Goal: Information Seeking & Learning: Learn about a topic

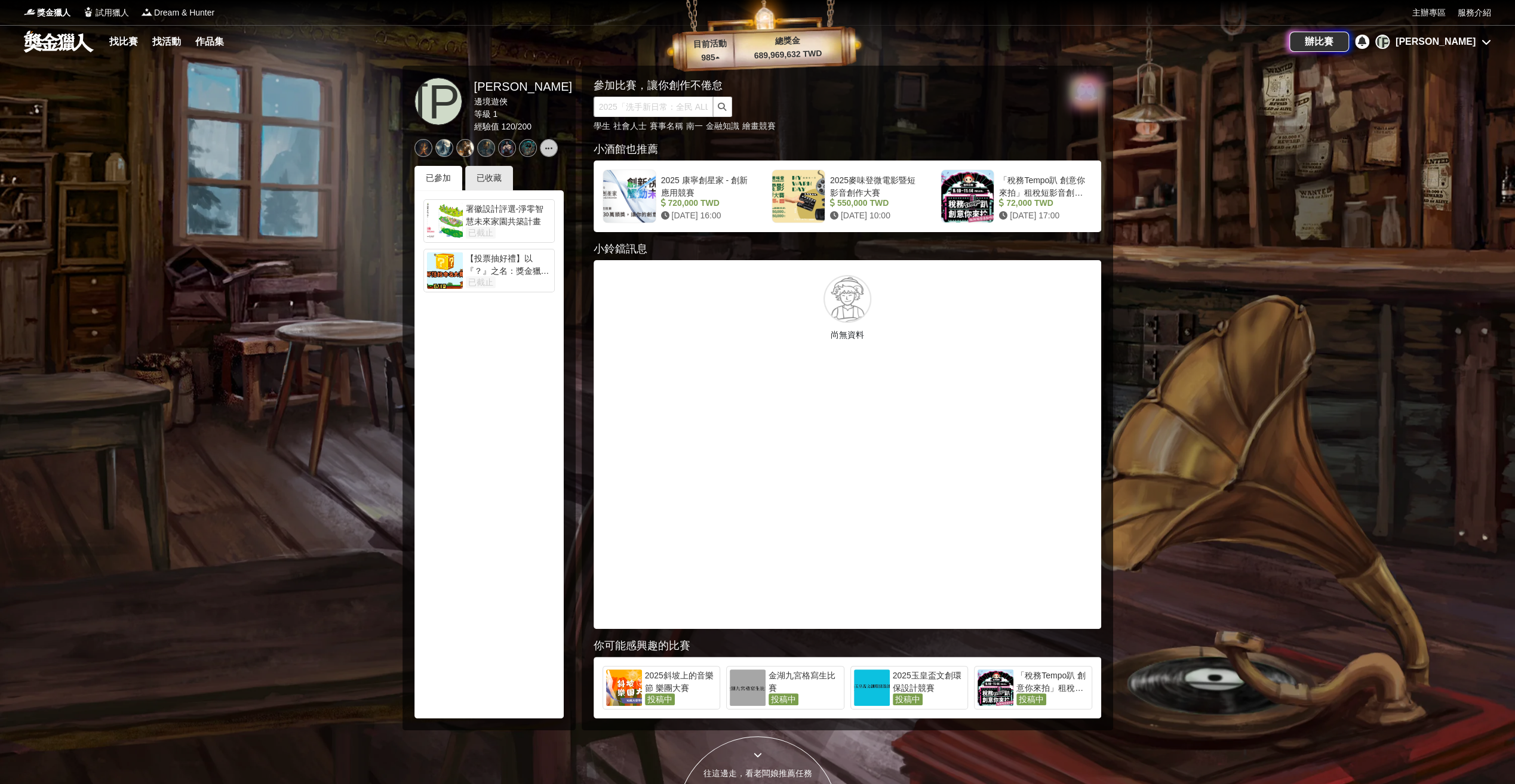
click at [1462, 36] on div "[PERSON_NAME]" at bounding box center [1435, 42] width 80 height 14
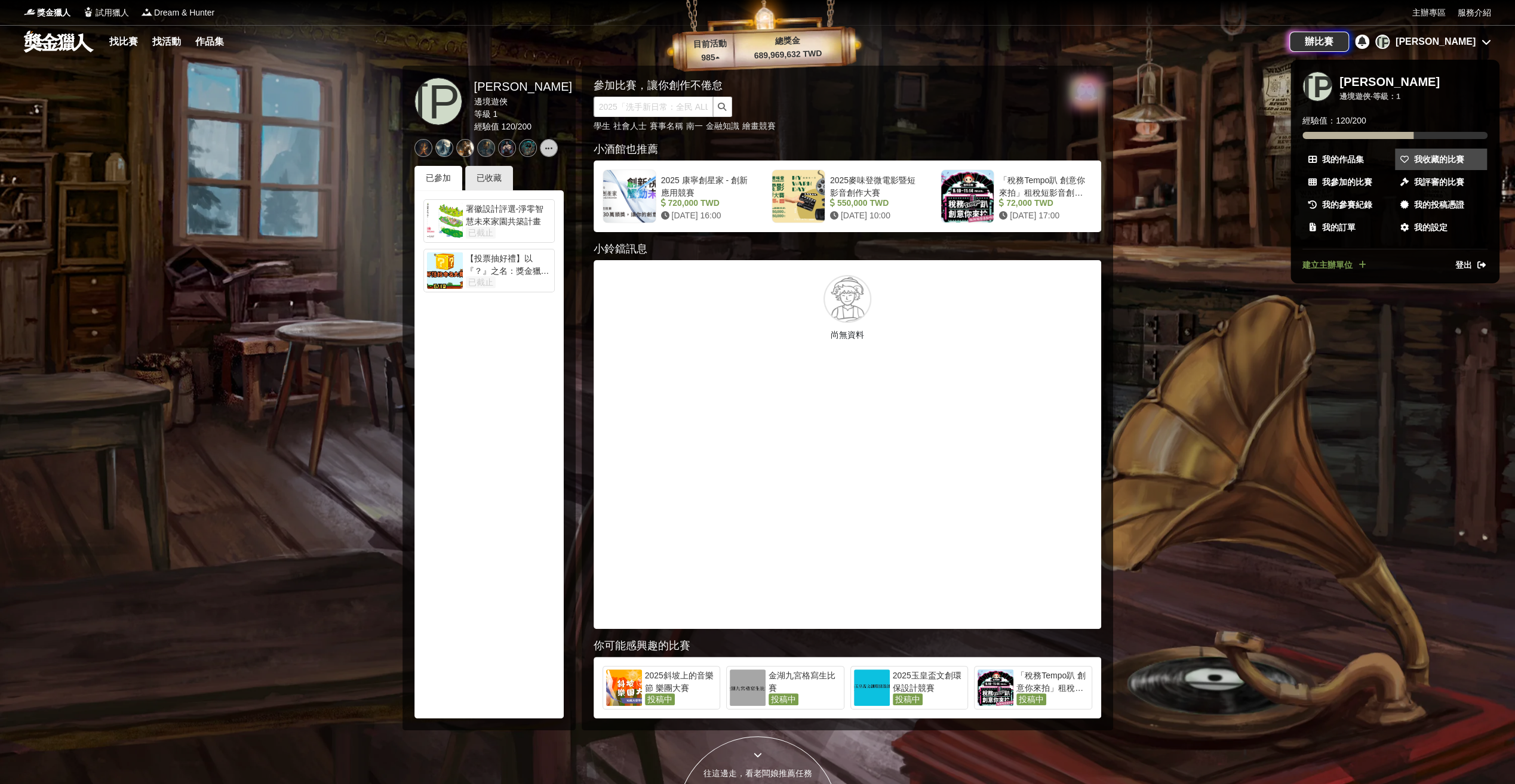
click at [1424, 159] on span "我收藏的比賽" at bounding box center [1438, 159] width 50 height 12
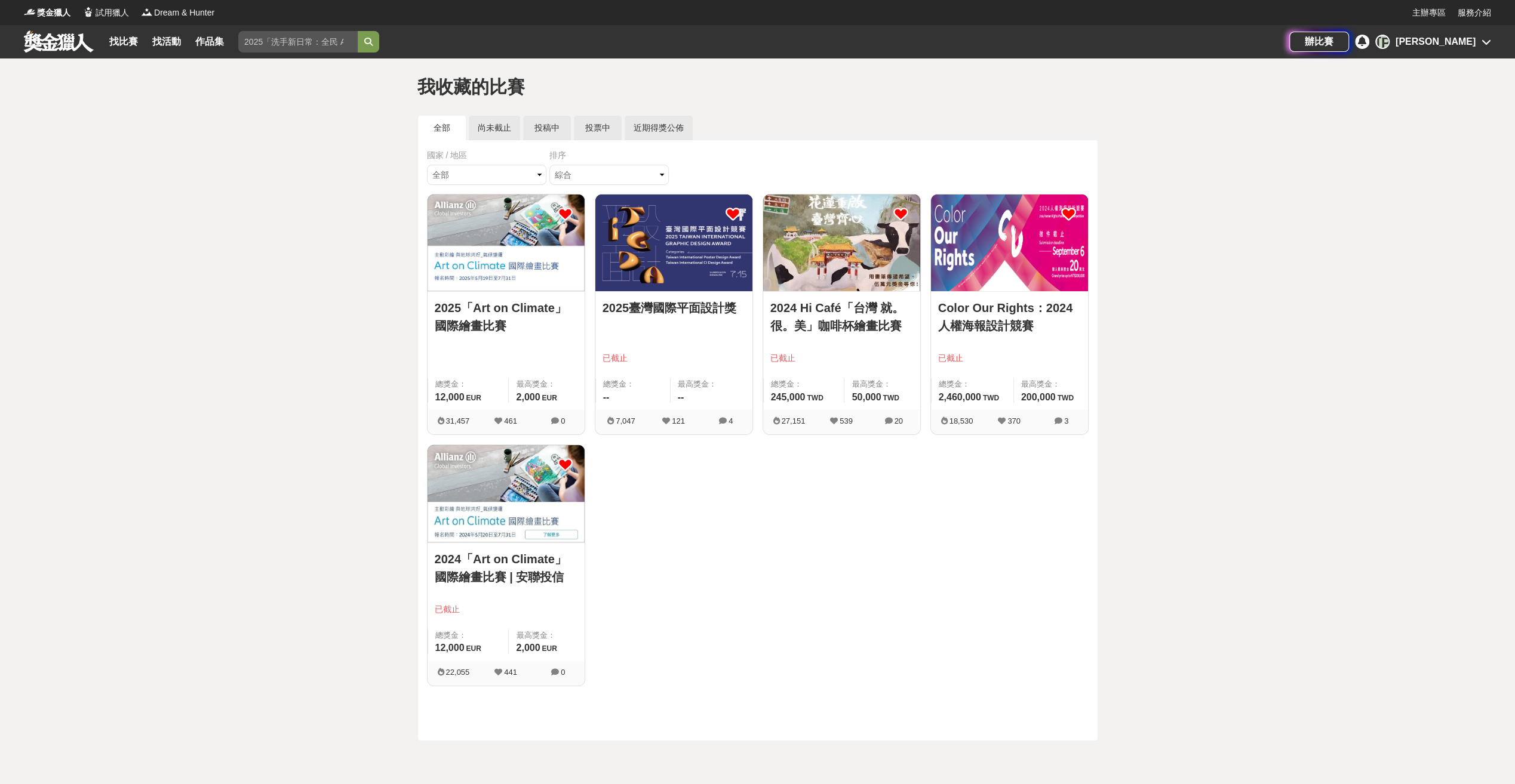
click at [525, 304] on link "2025「Art on Climate」國際繪畫比賽" at bounding box center [505, 317] width 142 height 36
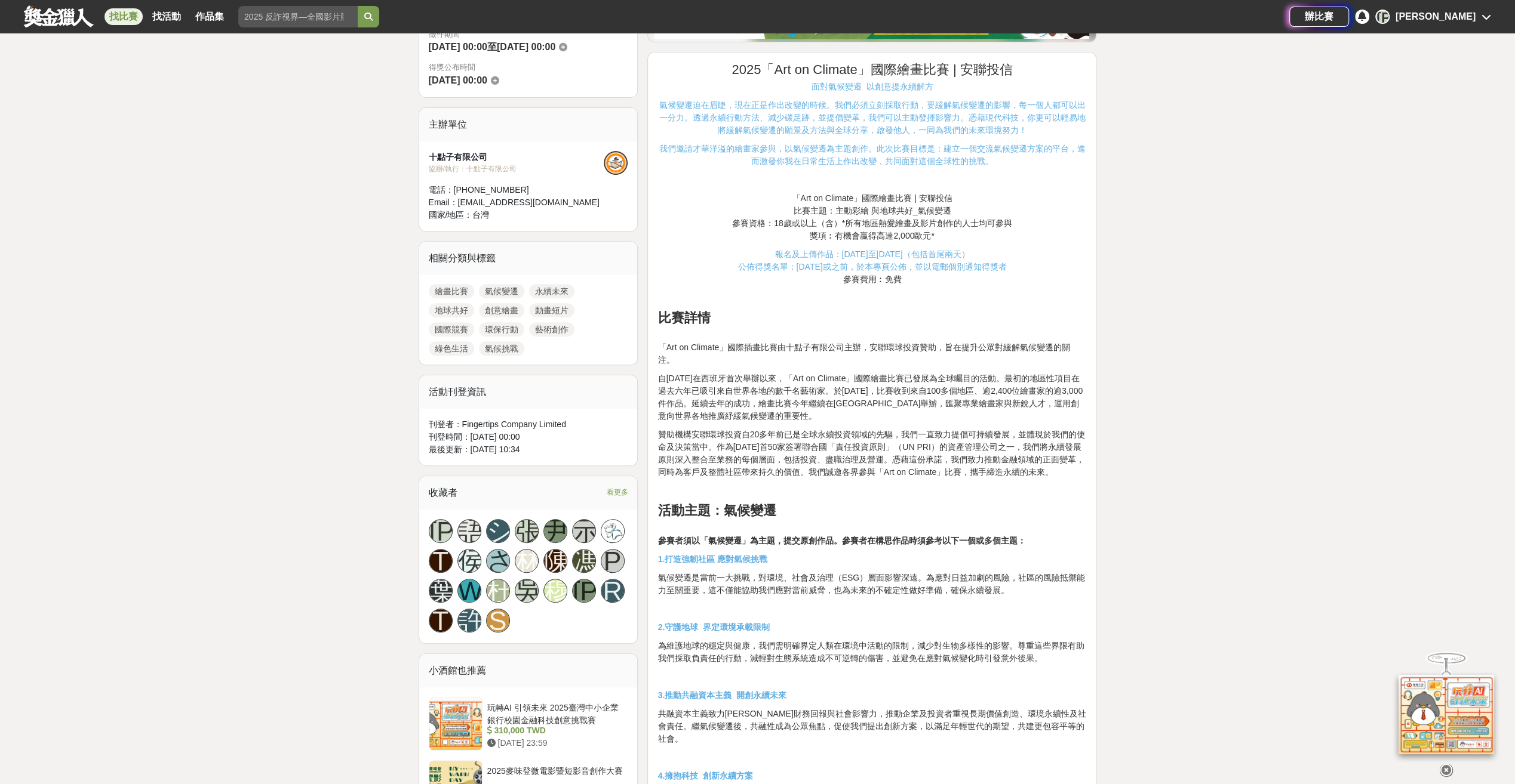
scroll to position [358, 0]
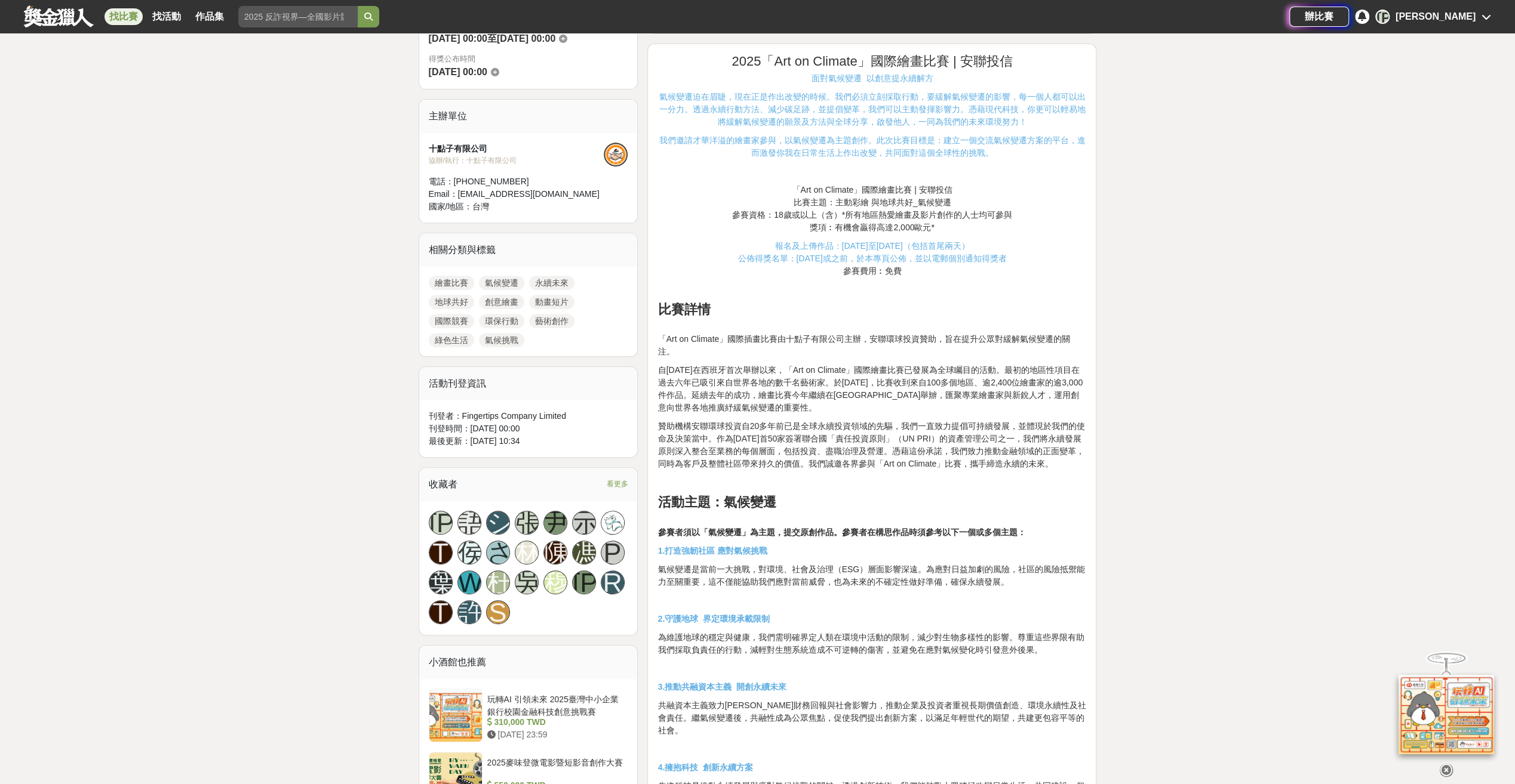
click at [616, 479] on span "看更多" at bounding box center [616, 484] width 22 height 13
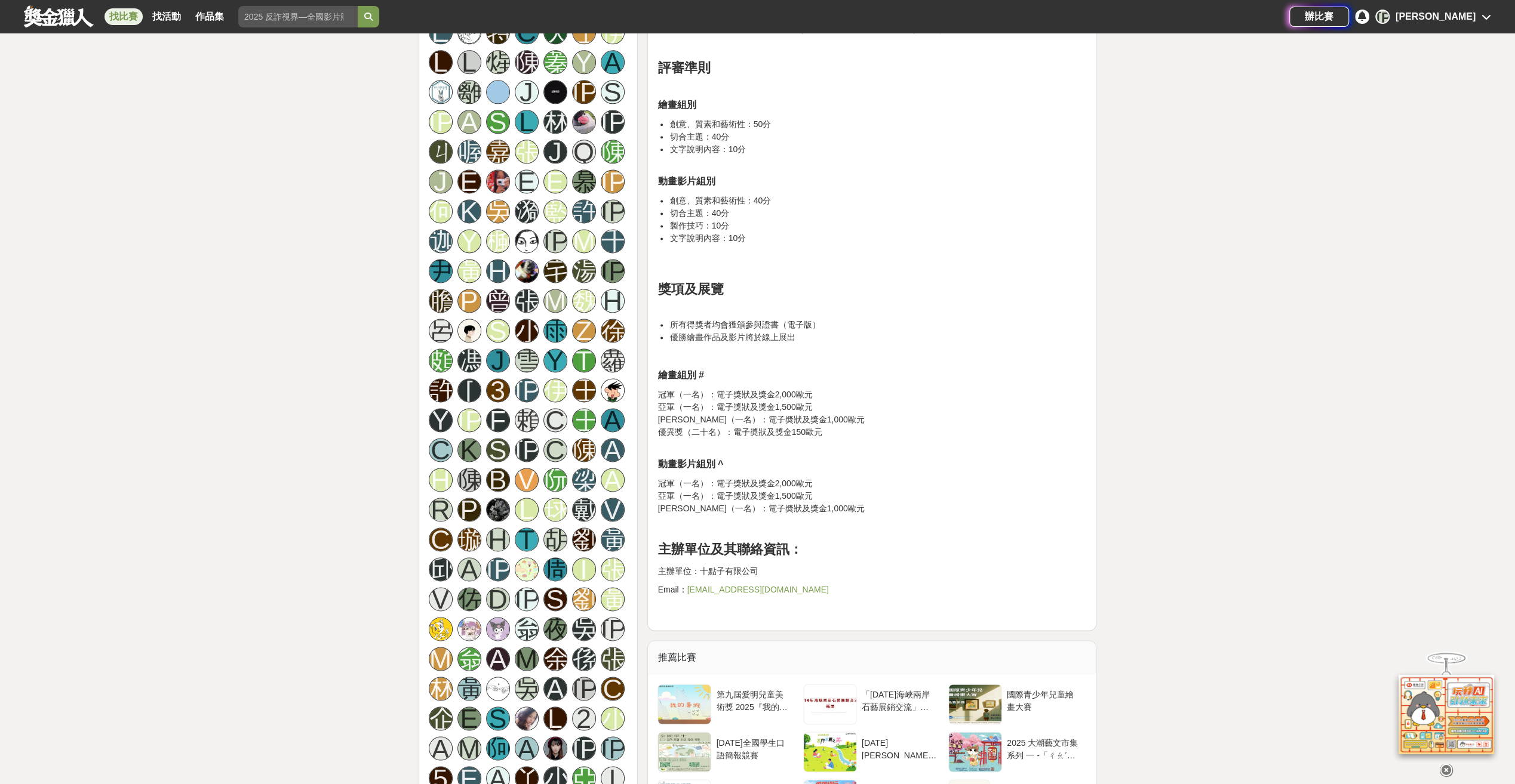
scroll to position [1552, 0]
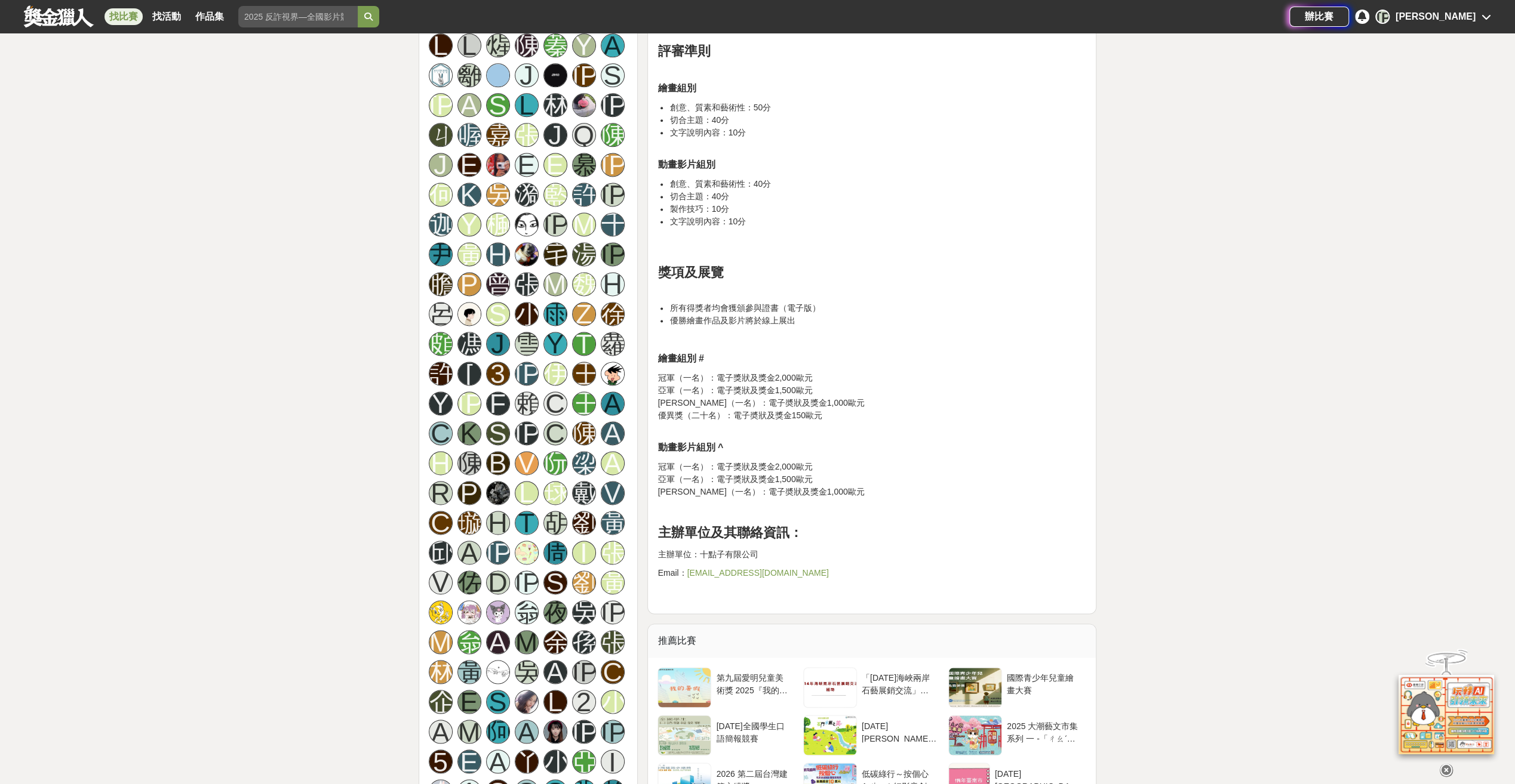
click at [1274, 208] on div "大家都在看 2025 康寧創星家 - 創新應用競賽 [DATE] 16:00 翻玩臺味好乳力-全國短影音創意大募集 [DATE] 18:00 2025國泰卓越…" at bounding box center [758, 332] width 1515 height 3653
